Goal: Navigation & Orientation: Go to known website

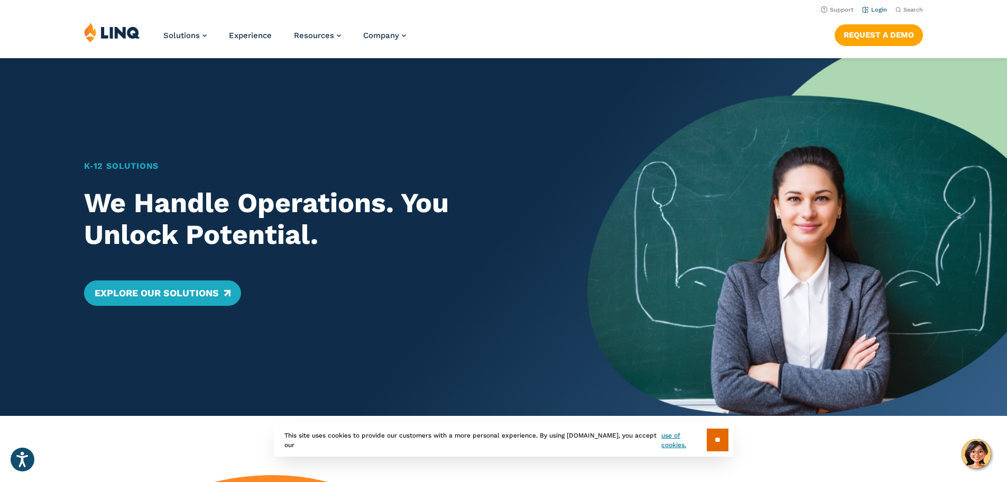
click at [877, 9] on link "Login" at bounding box center [874, 9] width 25 height 7
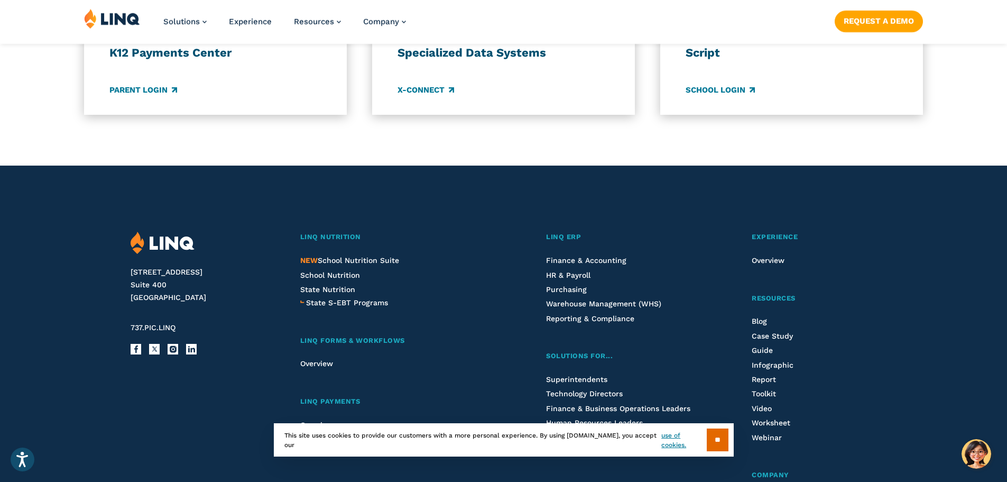
scroll to position [1005, 0]
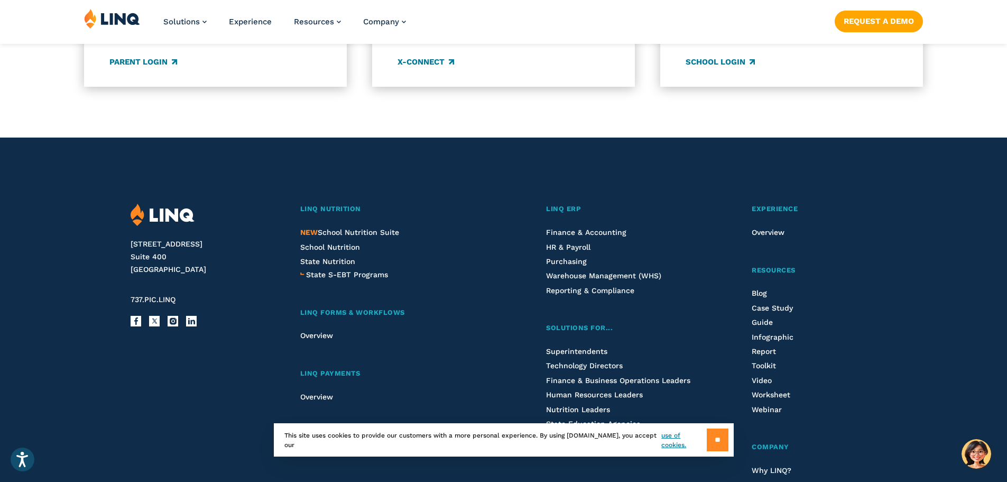
click at [717, 440] on input "**" at bounding box center [718, 439] width 22 height 23
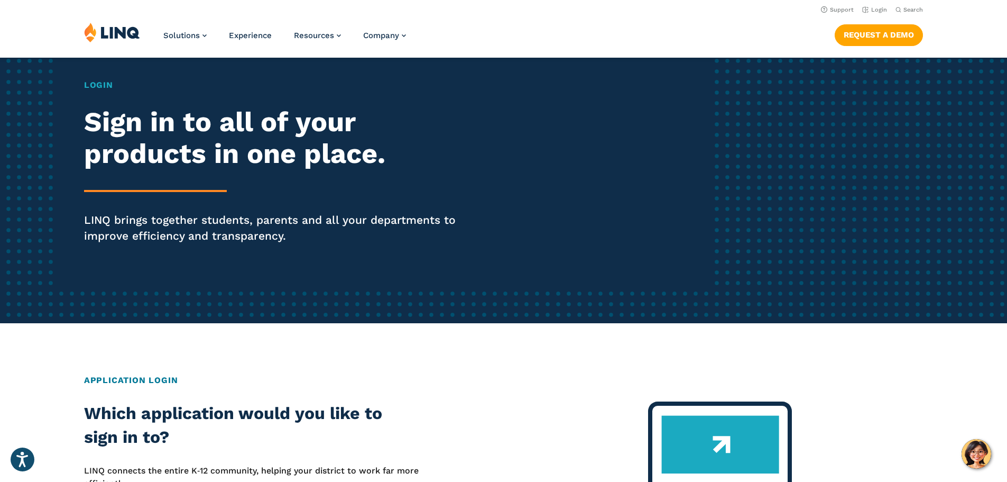
scroll to position [0, 0]
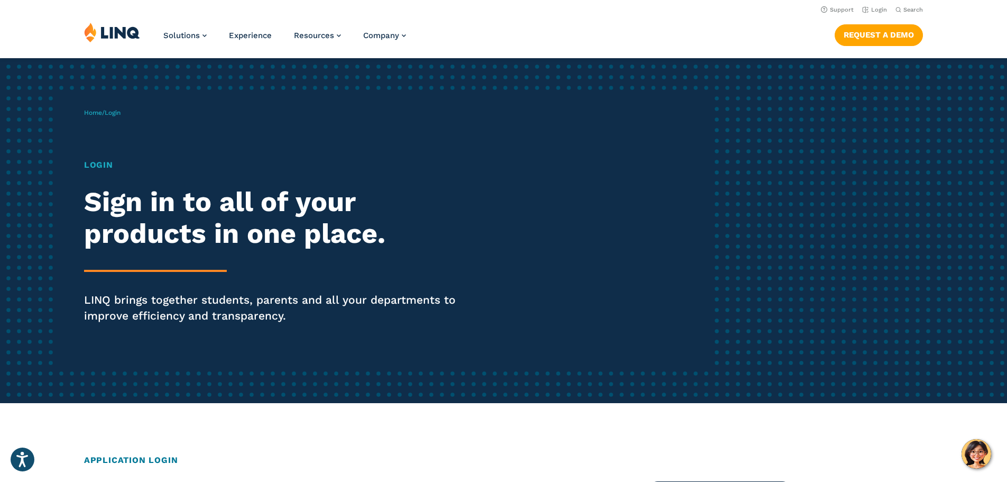
click at [143, 263] on div "Login Sign in to all of your products in one place. LINQ brings together studen…" at bounding box center [278, 256] width 388 height 195
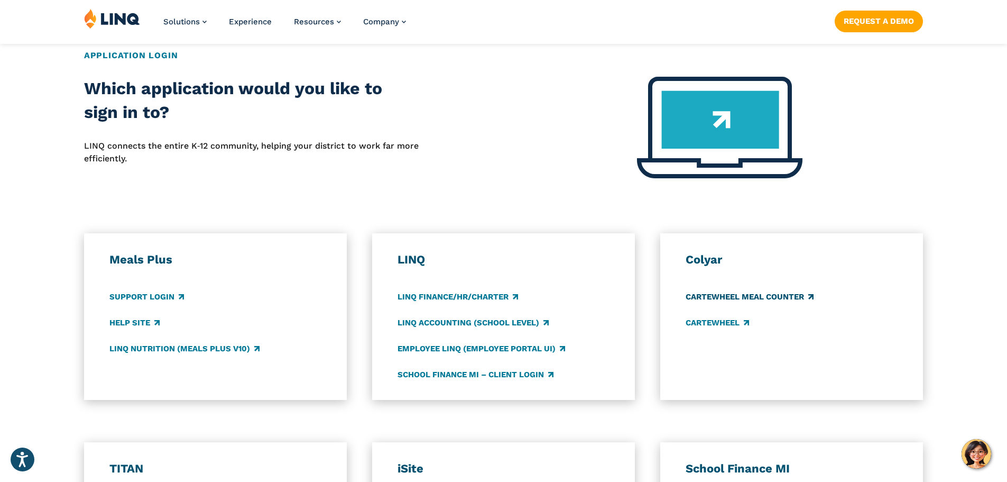
scroll to position [476, 0]
